Goal: Information Seeking & Learning: Learn about a topic

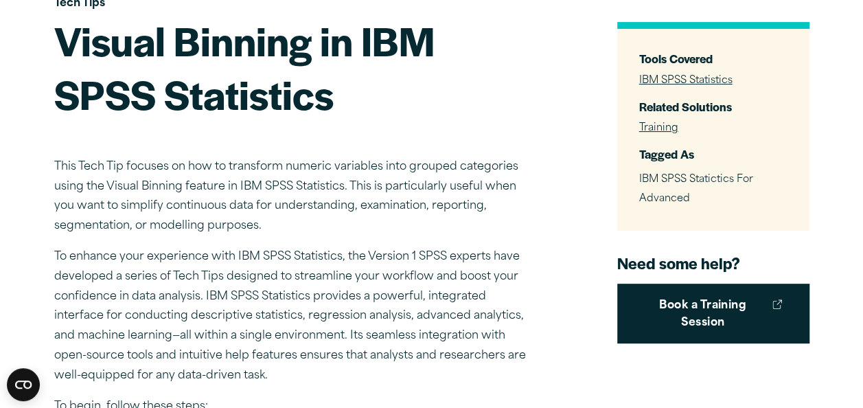
scroll to position [275, 0]
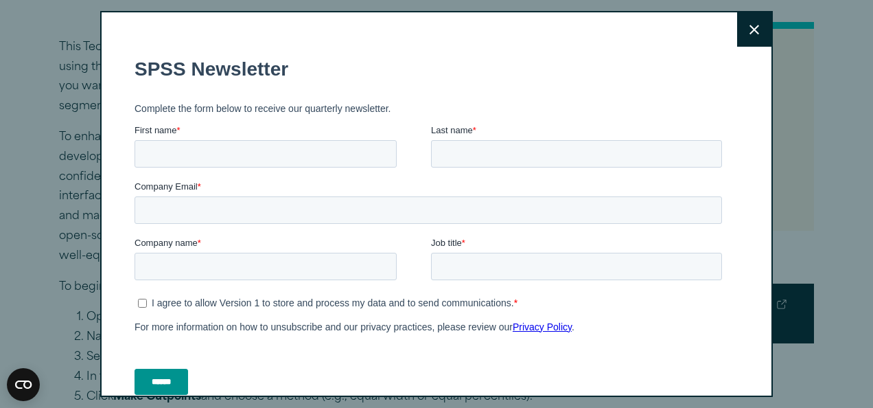
click at [737, 35] on button "Close" at bounding box center [754, 29] width 34 height 34
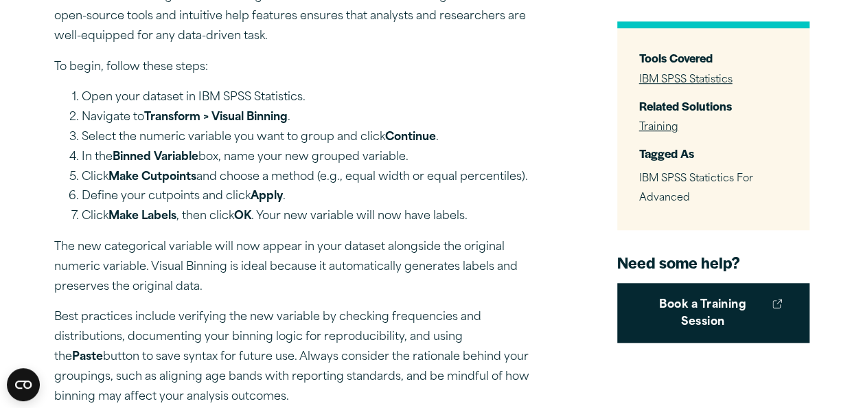
scroll to position [539, 0]
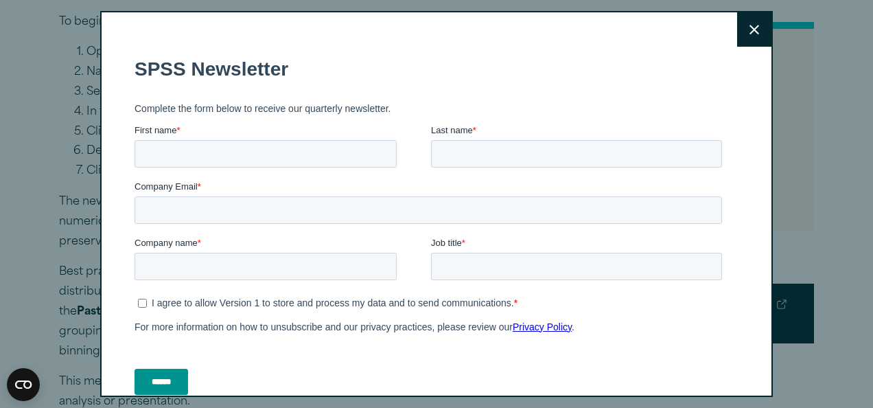
click at [745, 33] on button "Close" at bounding box center [754, 29] width 34 height 34
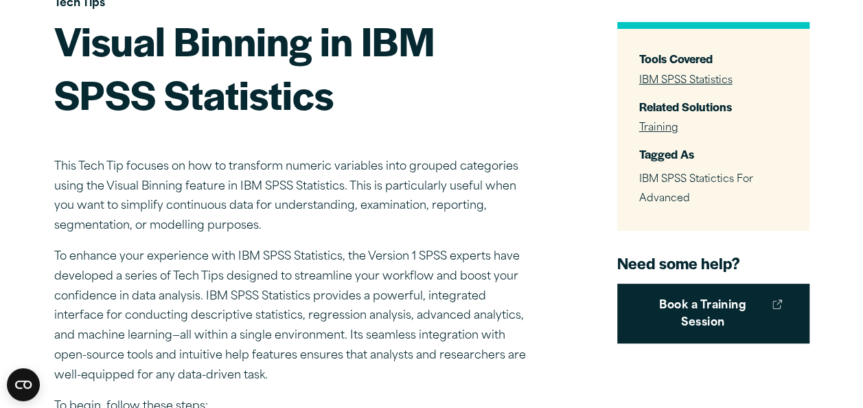
scroll to position [192, 0]
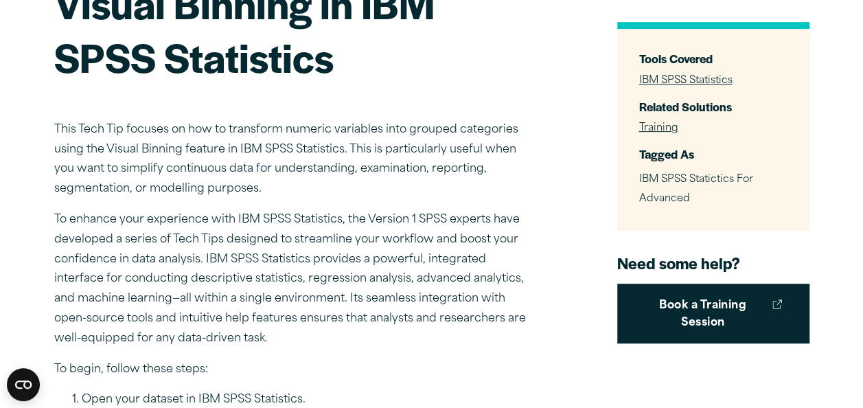
click at [54, 127] on p "This Tech Tip focuses on how to transform numeric variables into grouped catego…" at bounding box center [294, 159] width 480 height 79
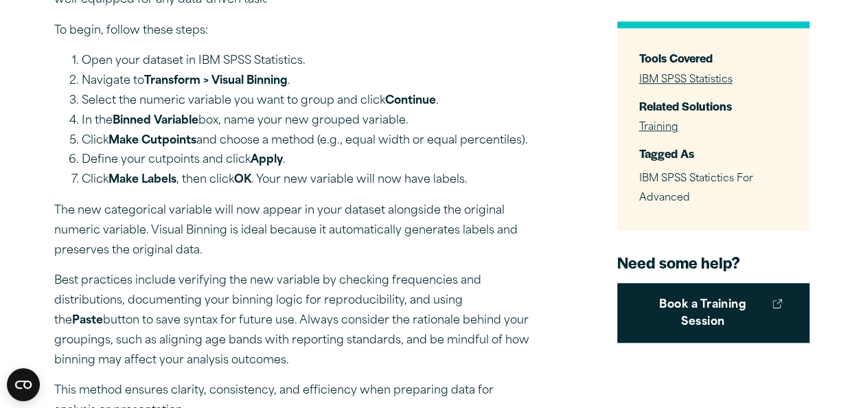
scroll to position [567, 0]
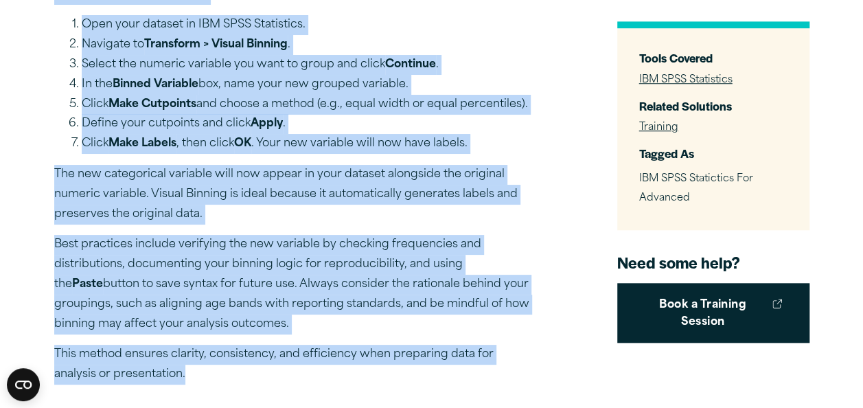
click at [160, 373] on p "This method ensures clarity, consistency, and efficiency when preparing data fo…" at bounding box center [294, 365] width 480 height 40
copy div "Lore Ipsu Dol sitamet co adi el seddoeius tempori utlaboree dolo magnaal enimad…"
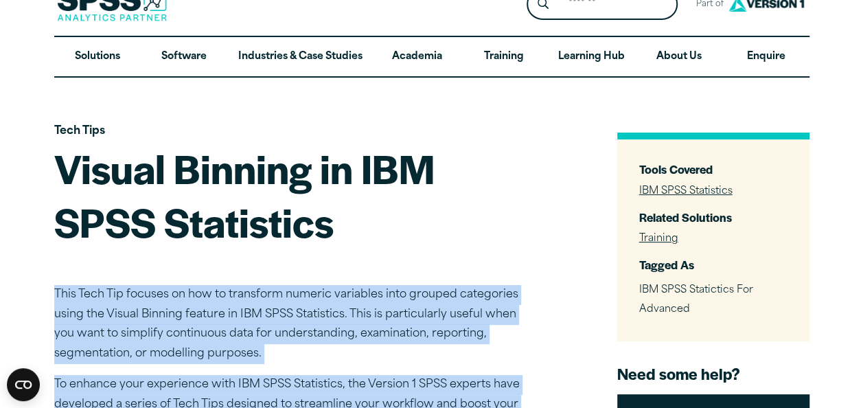
scroll to position [0, 0]
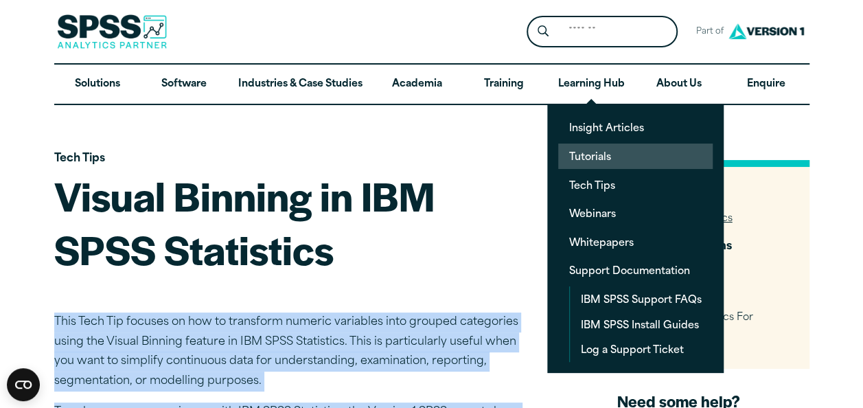
click at [596, 156] on link "Tutorials" at bounding box center [635, 155] width 154 height 25
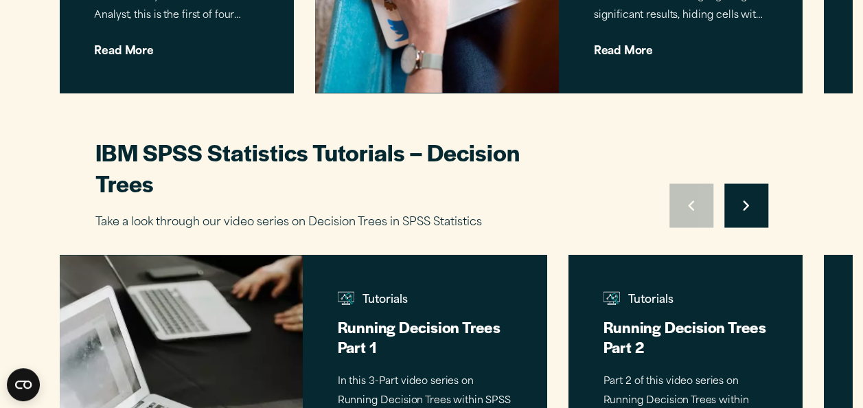
scroll to position [1025, 0]
